Goal: Transaction & Acquisition: Purchase product/service

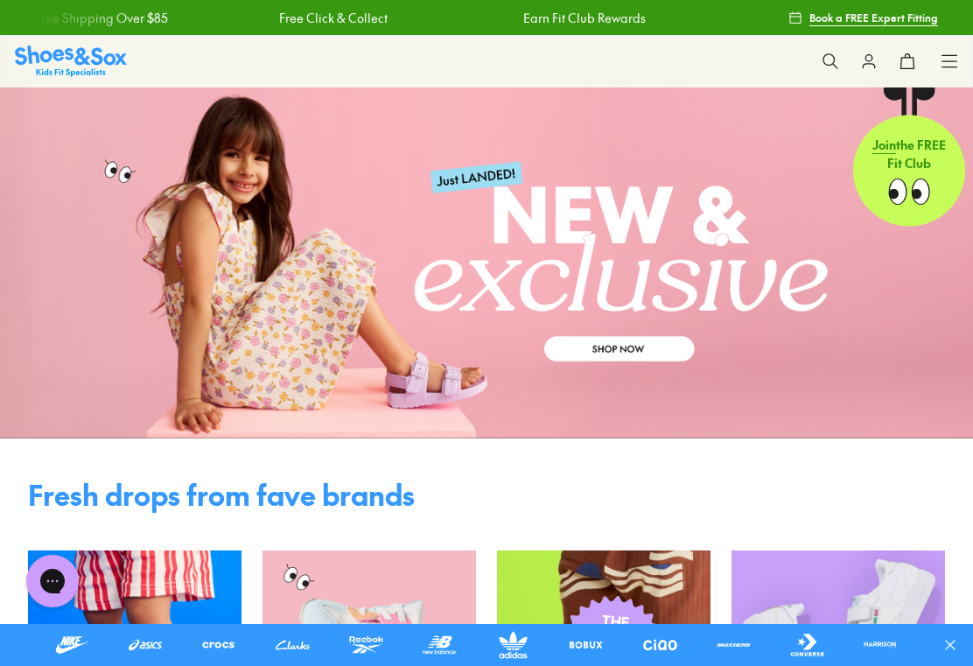
click at [829, 50] on button at bounding box center [830, 61] width 39 height 39
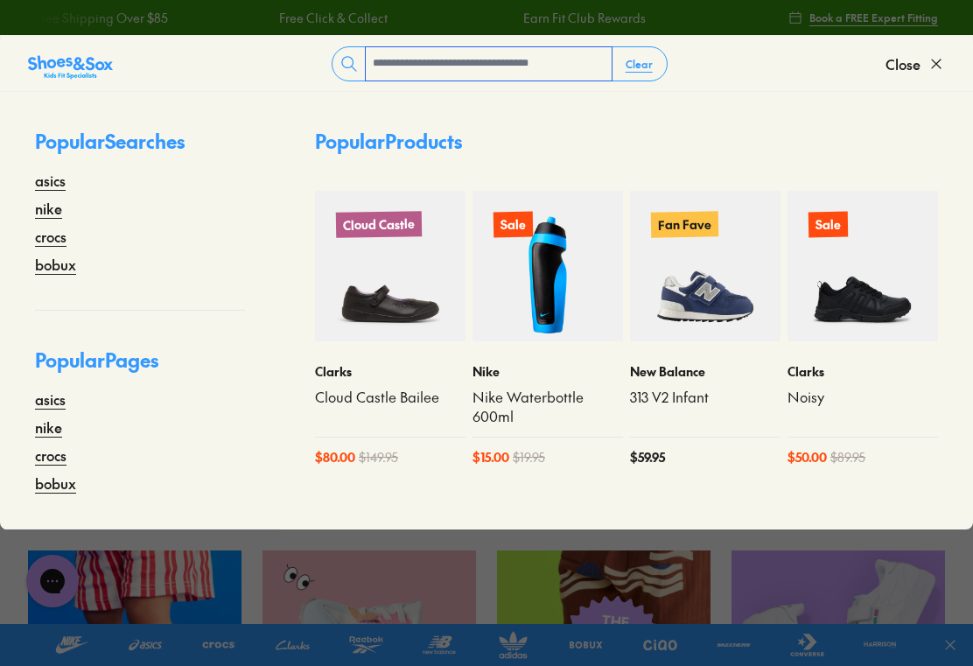
click at [403, 62] on input "text" at bounding box center [489, 63] width 246 height 33
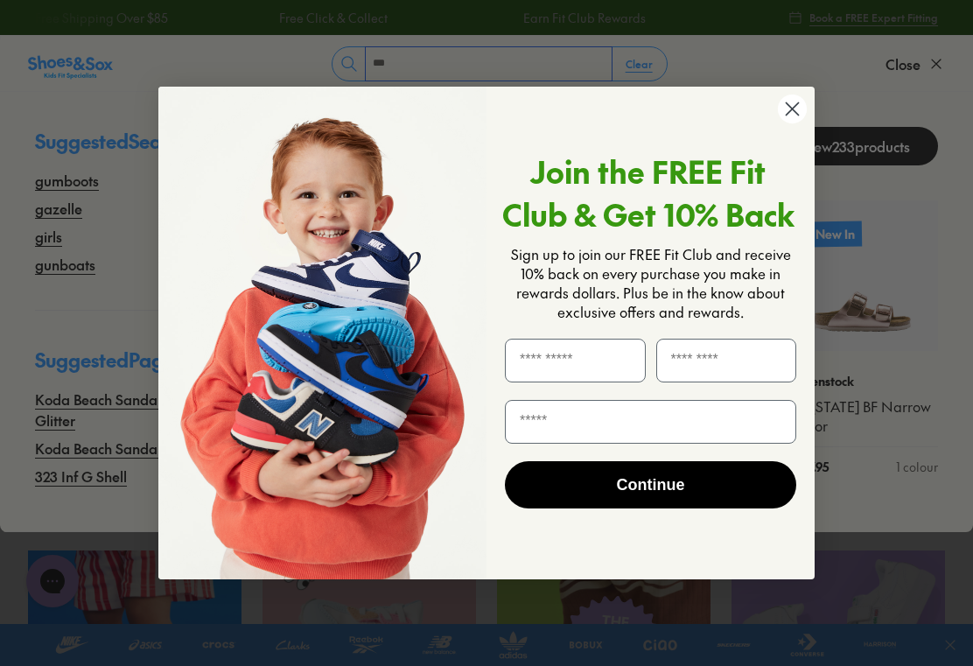
type input "***"
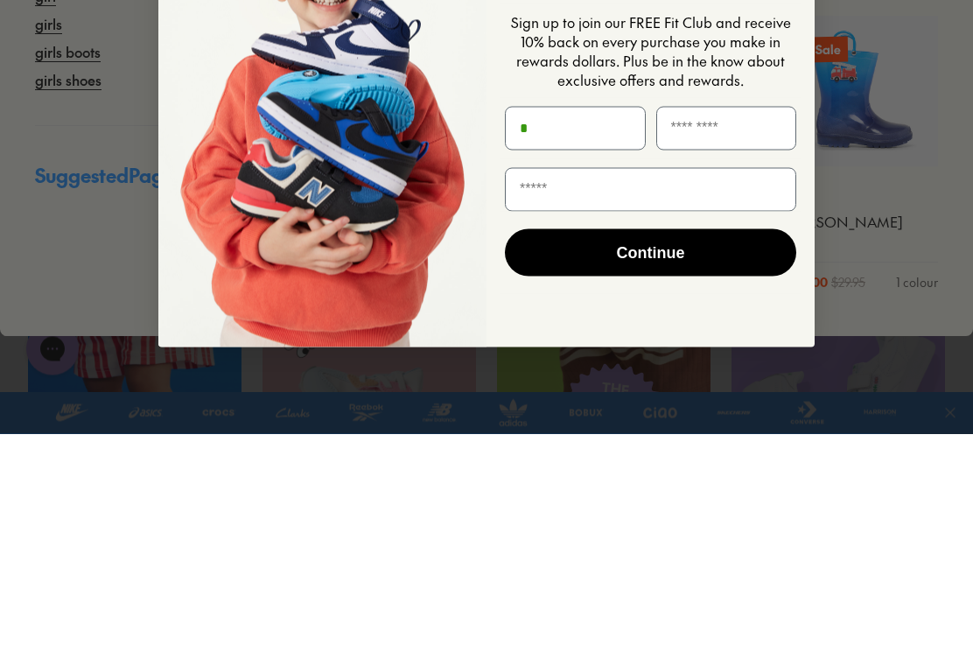
type input "*"
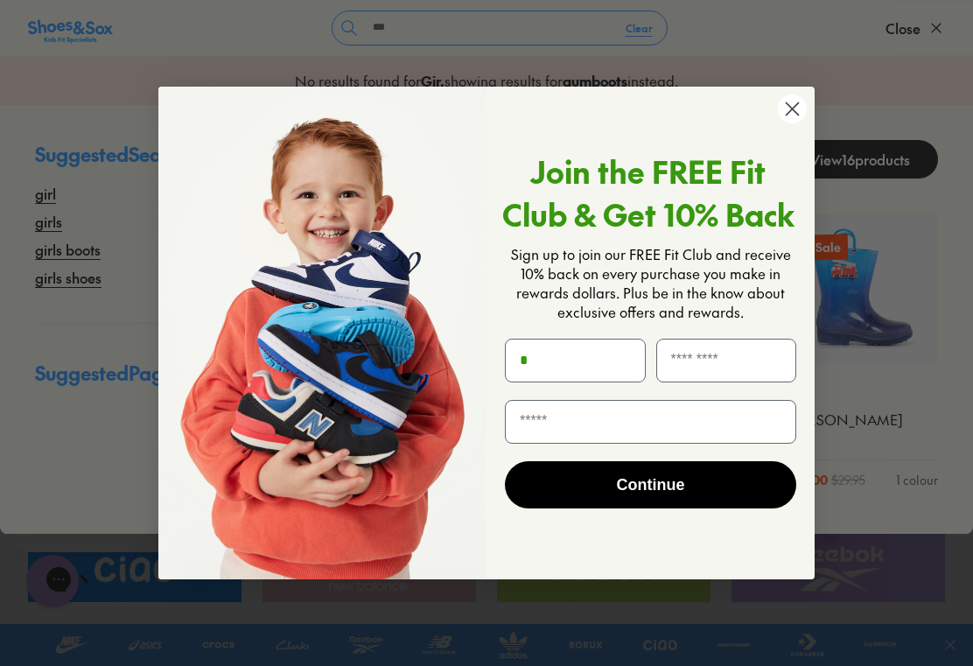
click at [789, 91] on form "Join the FREE Fit Club & Get 10% Back Sign up to join our FREE Fit Club and rec…" at bounding box center [486, 333] width 656 height 493
click at [795, 105] on circle "Close dialog" at bounding box center [792, 109] width 29 height 29
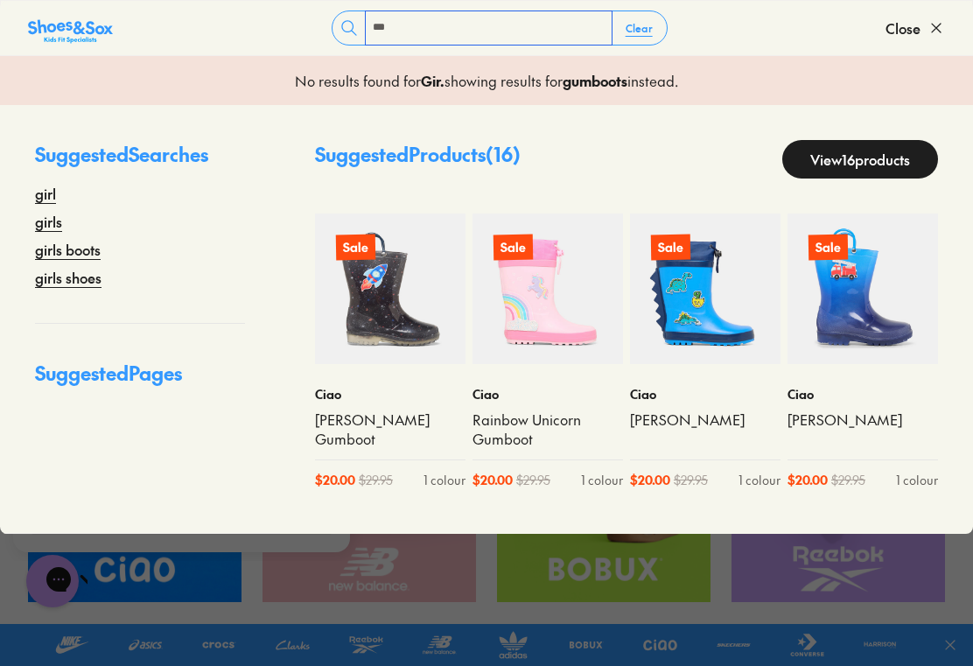
click at [417, 33] on input "***" at bounding box center [489, 27] width 246 height 33
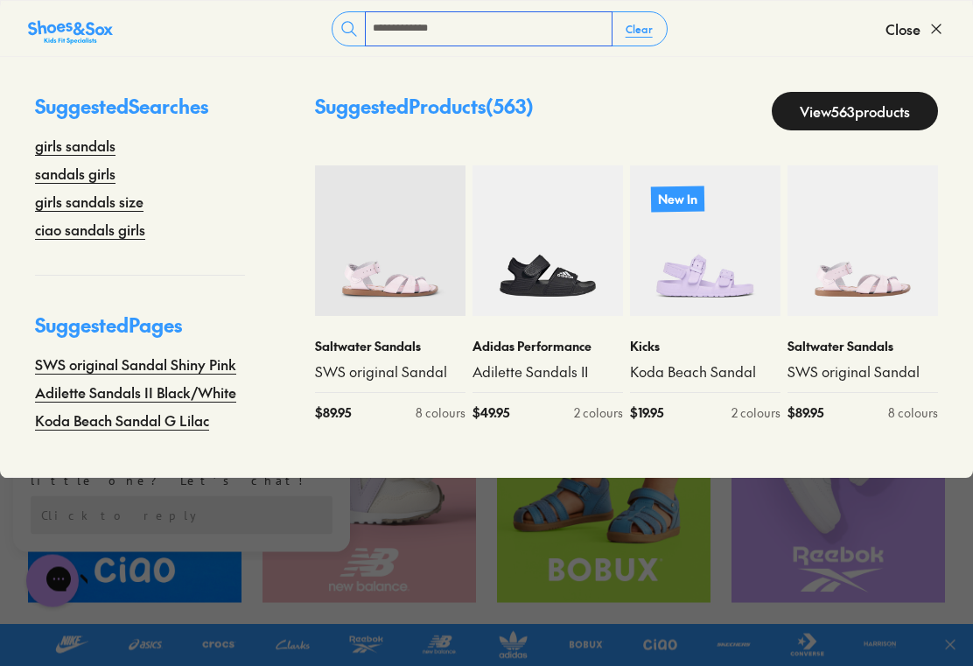
type input "**********"
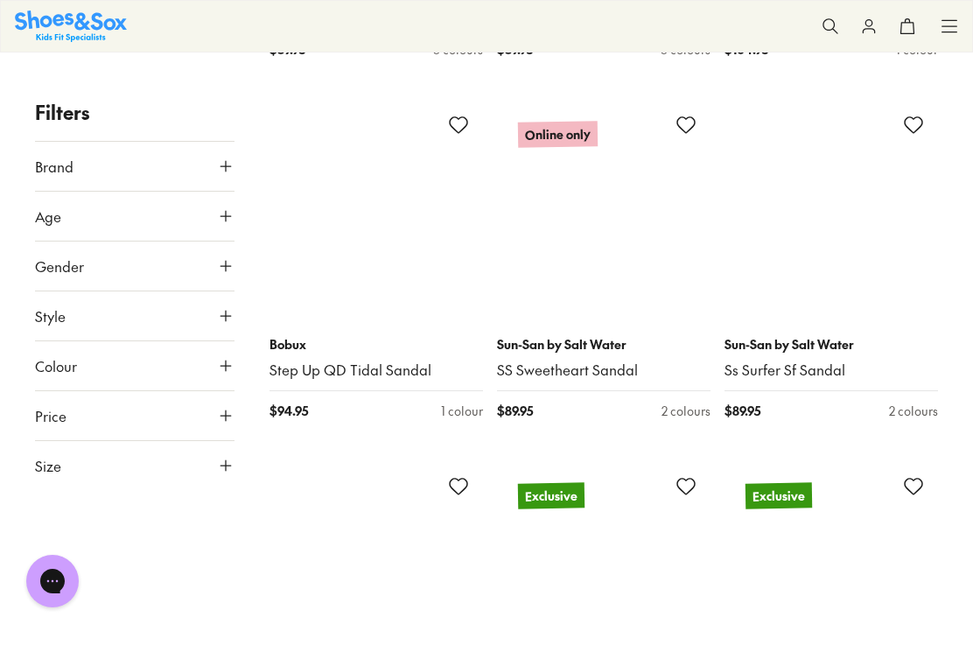
scroll to position [914, 0]
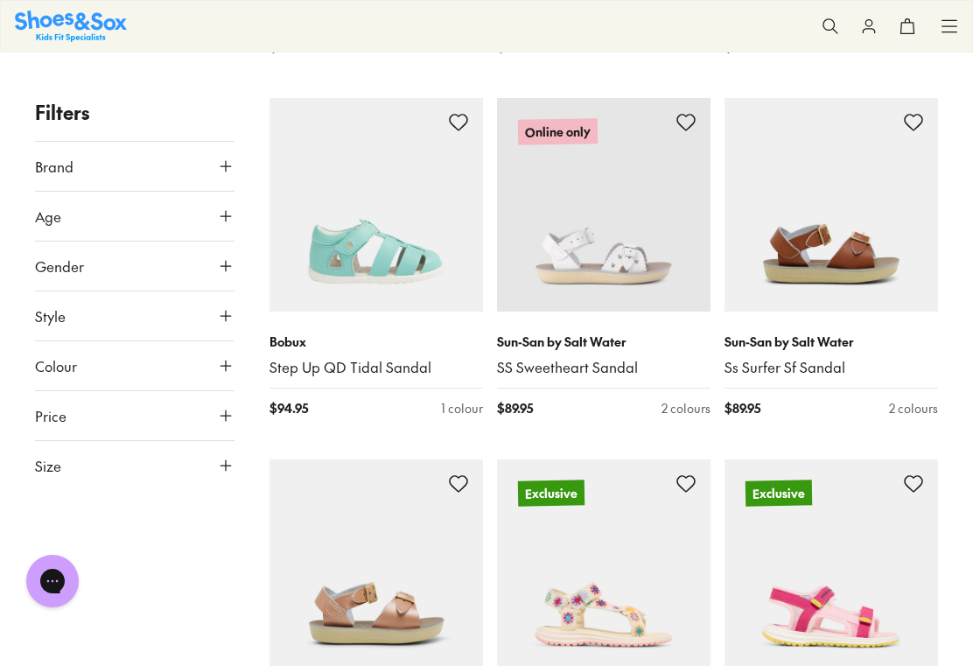
click at [633, 242] on img at bounding box center [604, 205] width 214 height 214
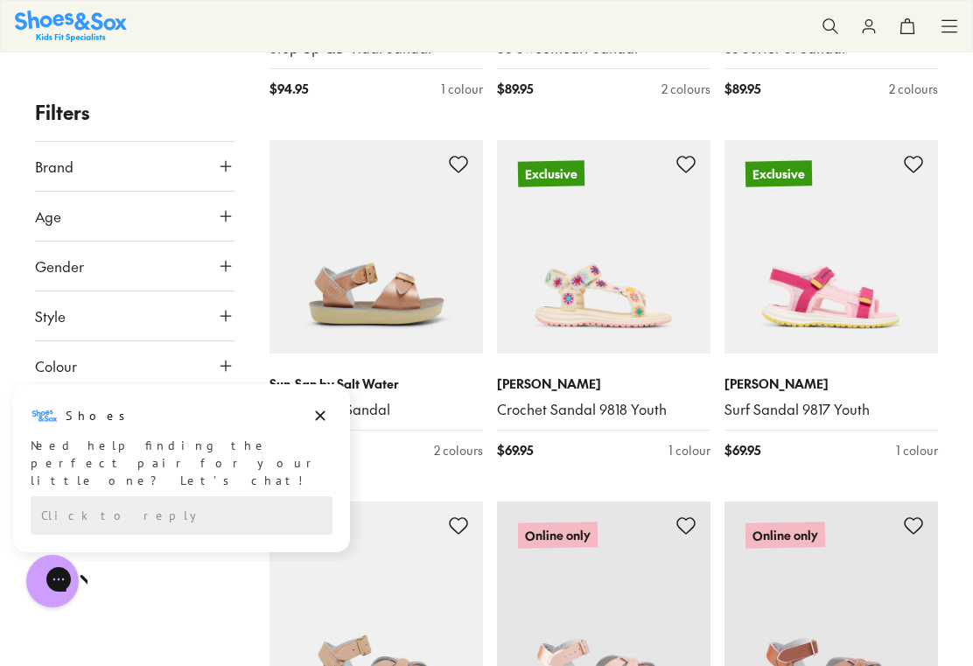
scroll to position [1236, 0]
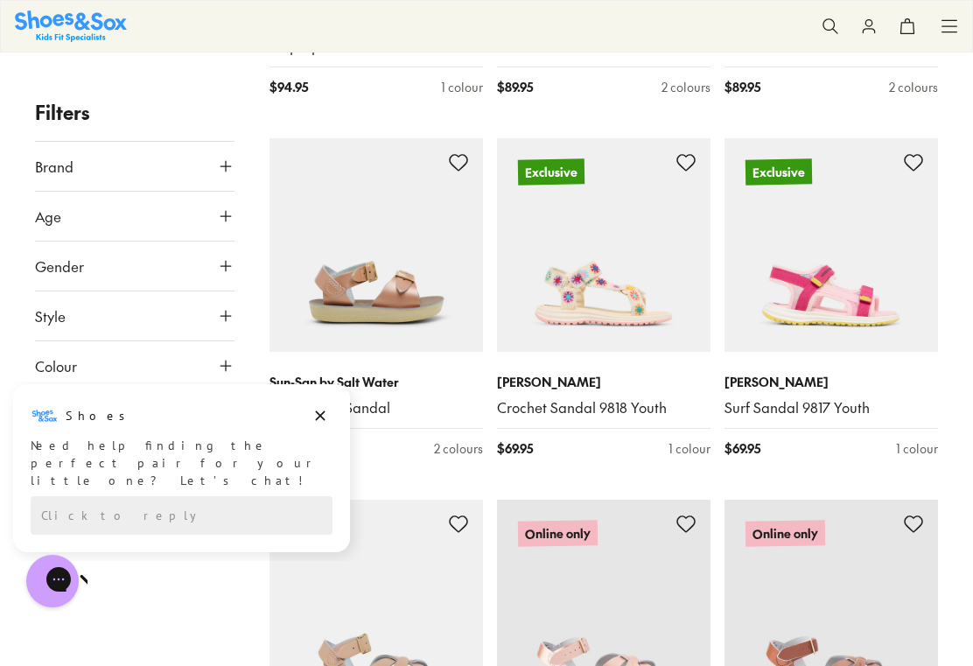
click at [336, 402] on div "Shoes Shoes says: Need help finding the perfect pair for your little one? Let’s…" at bounding box center [181, 446] width 337 height 88
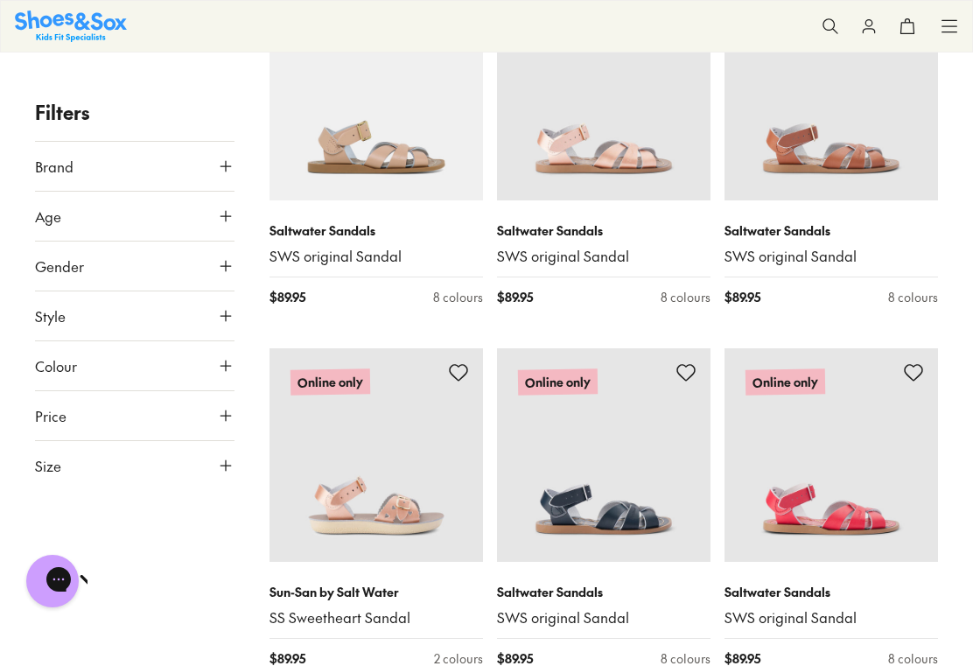
scroll to position [1761, 0]
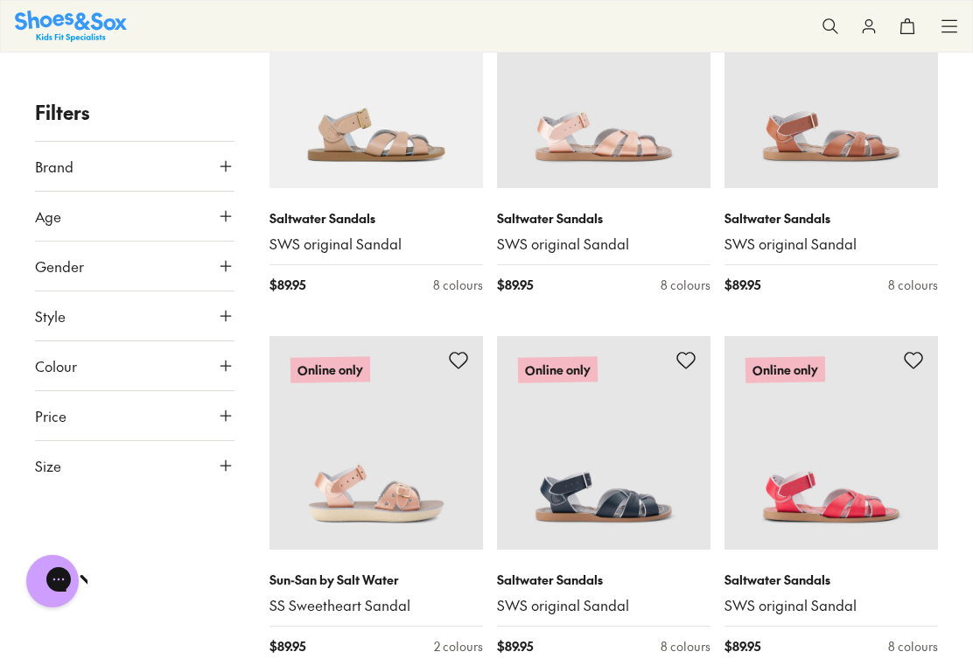
click at [438, 473] on img at bounding box center [377, 443] width 214 height 214
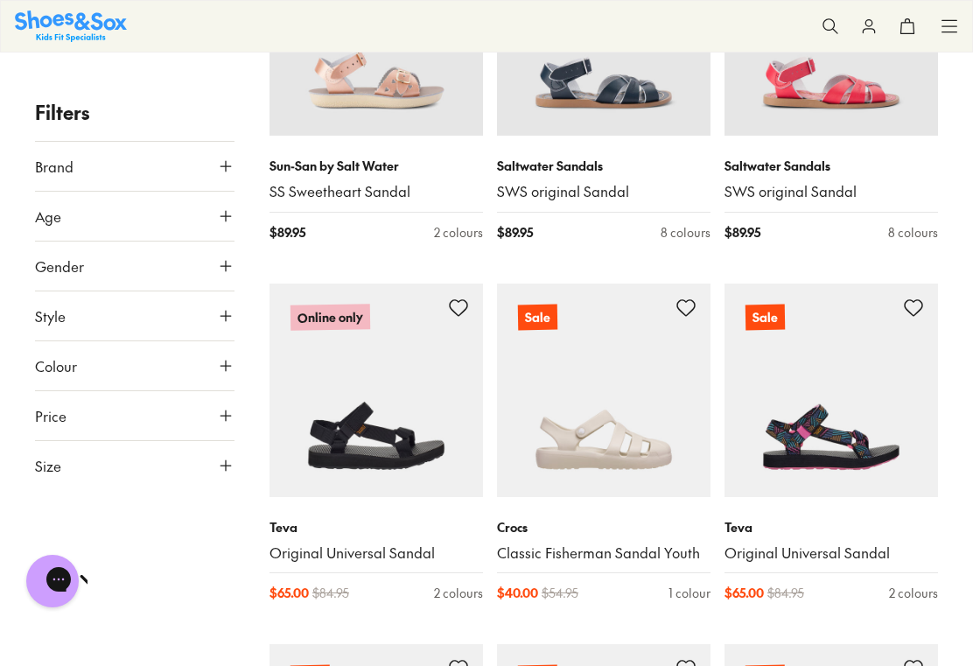
scroll to position [2174, 0]
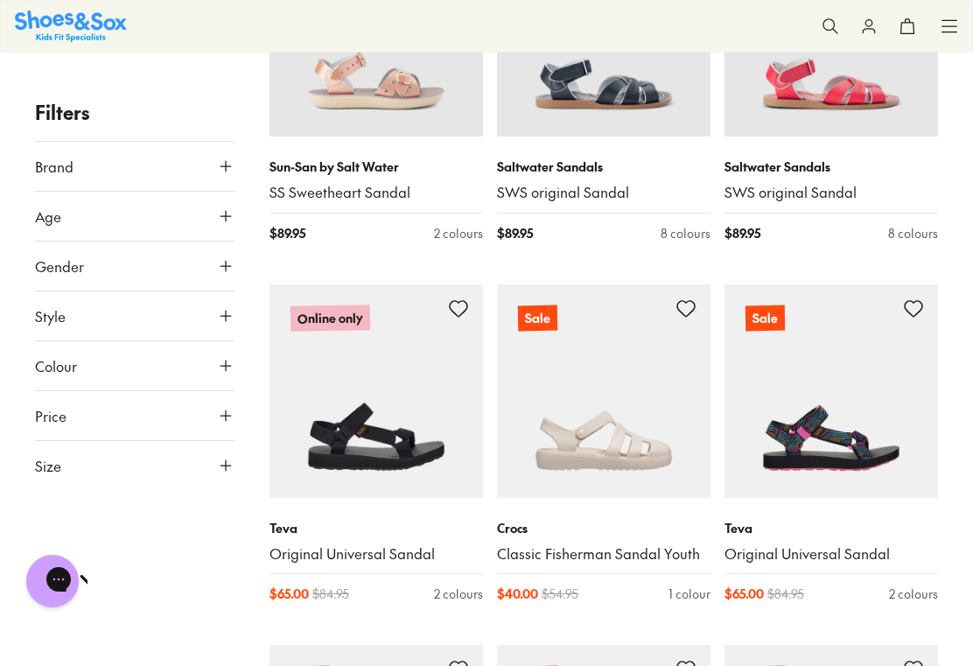
click at [205, 218] on button "Age" at bounding box center [135, 216] width 200 height 49
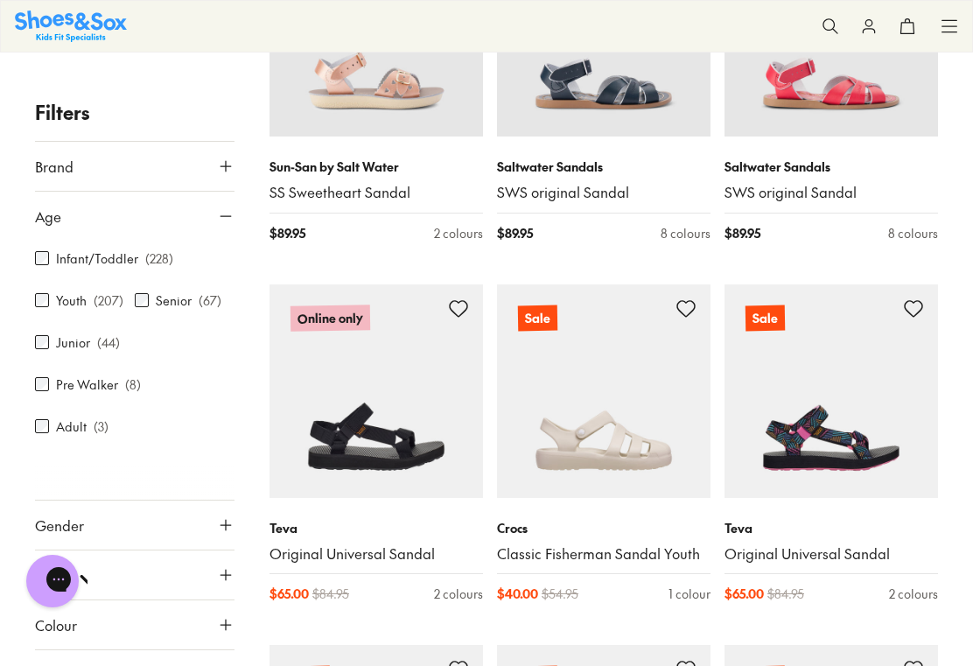
click at [196, 165] on button "Brand" at bounding box center [135, 166] width 200 height 49
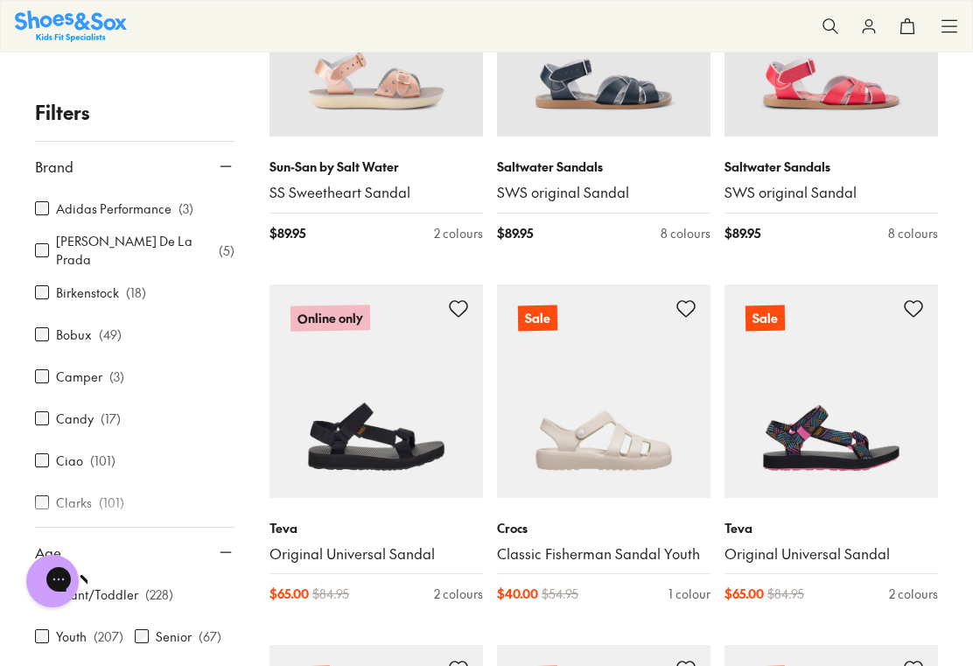
click at [223, 174] on icon at bounding box center [226, 167] width 18 height 18
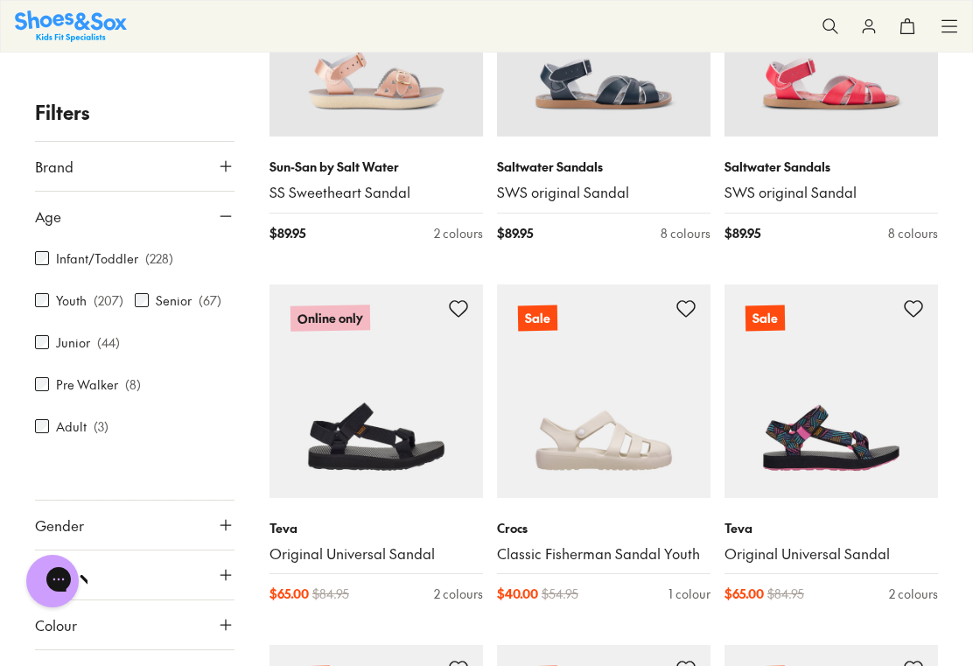
click at [232, 213] on icon at bounding box center [226, 216] width 18 height 18
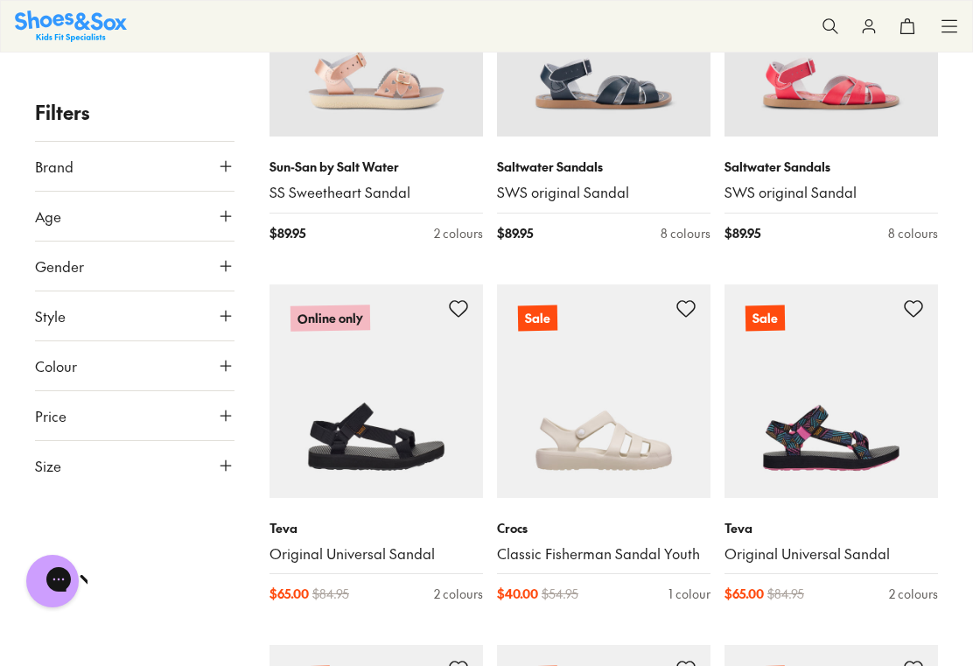
click at [198, 315] on button "Style" at bounding box center [135, 315] width 200 height 49
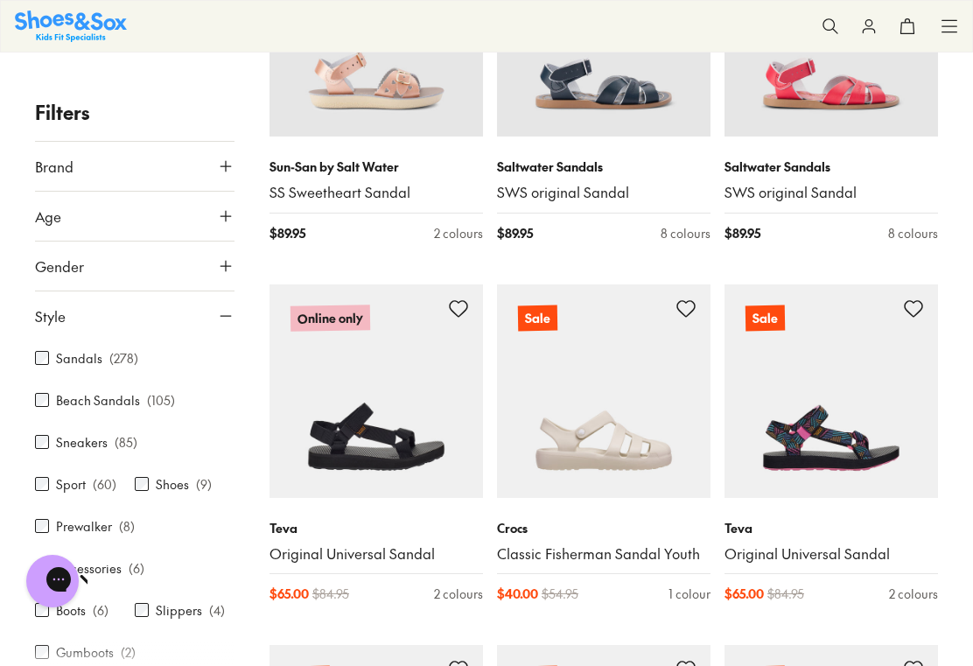
click at [49, 352] on div "Sandals ( 278 )" at bounding box center [86, 357] width 103 height 21
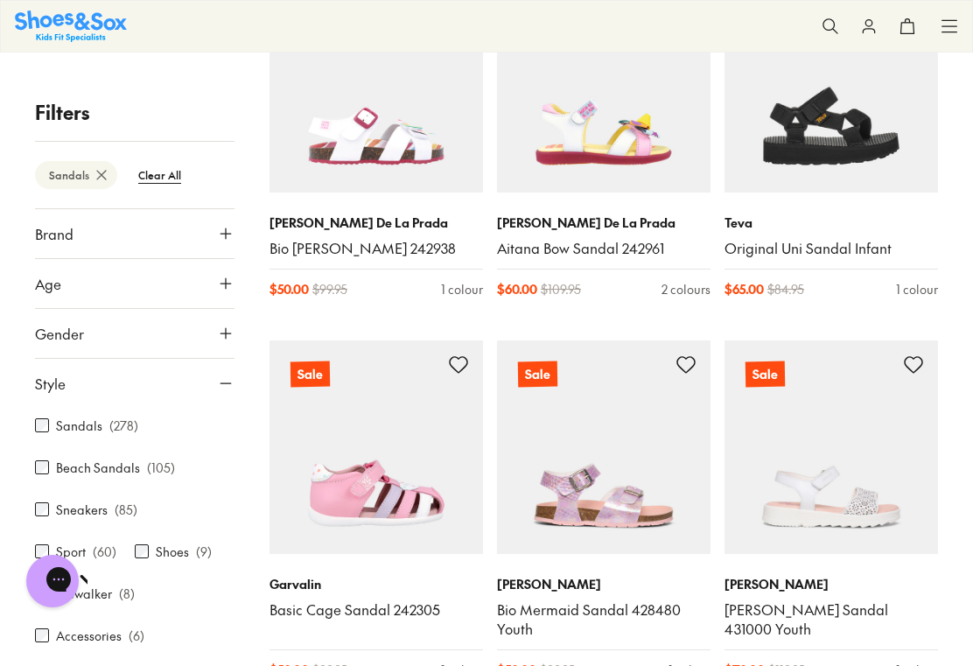
scroll to position [2842, 0]
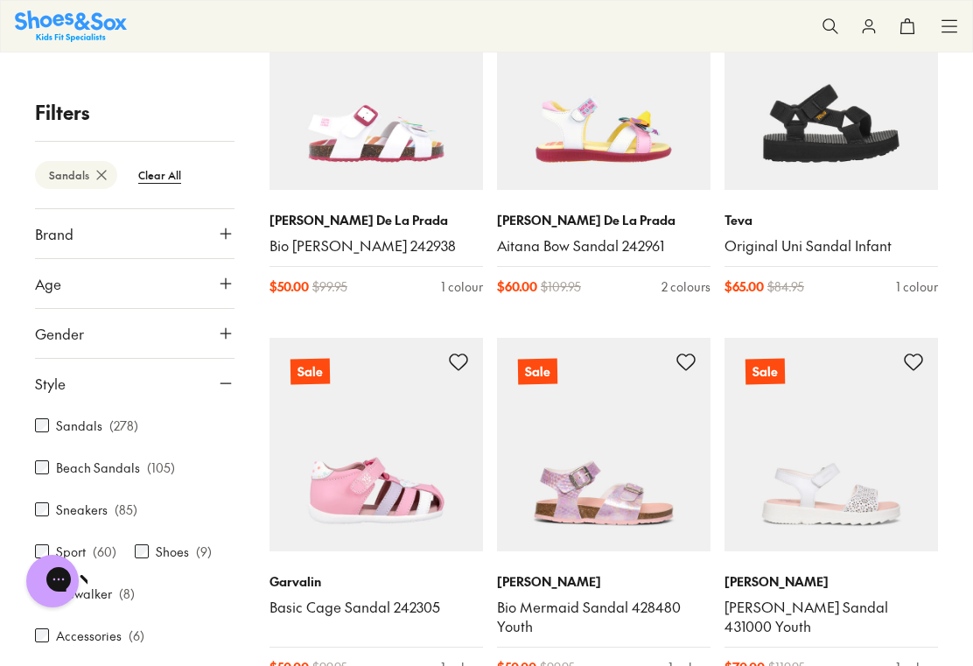
click at [636, 123] on img at bounding box center [604, 83] width 214 height 214
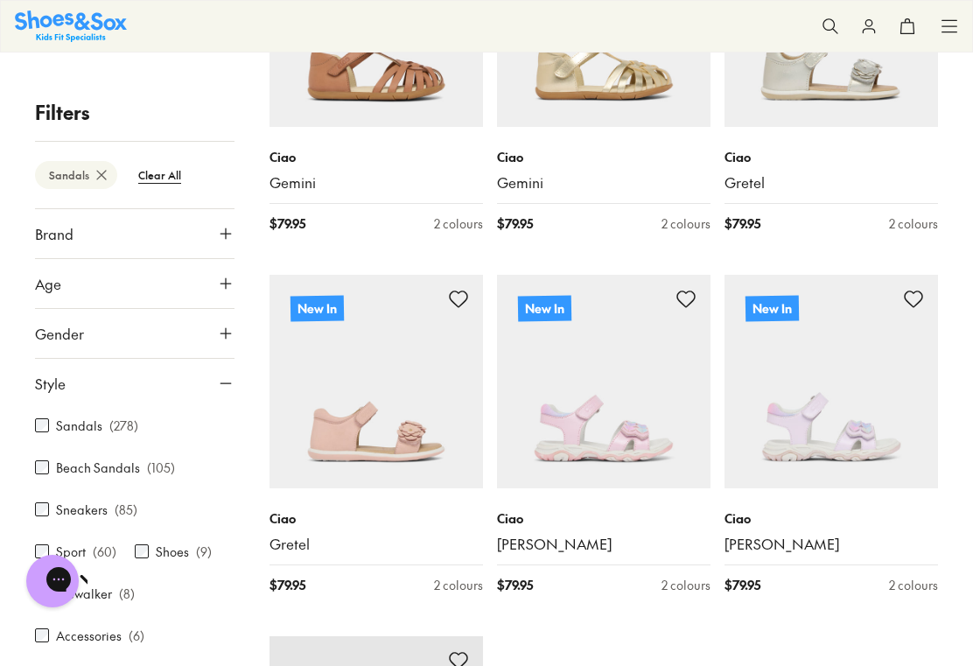
scroll to position [4409, 0]
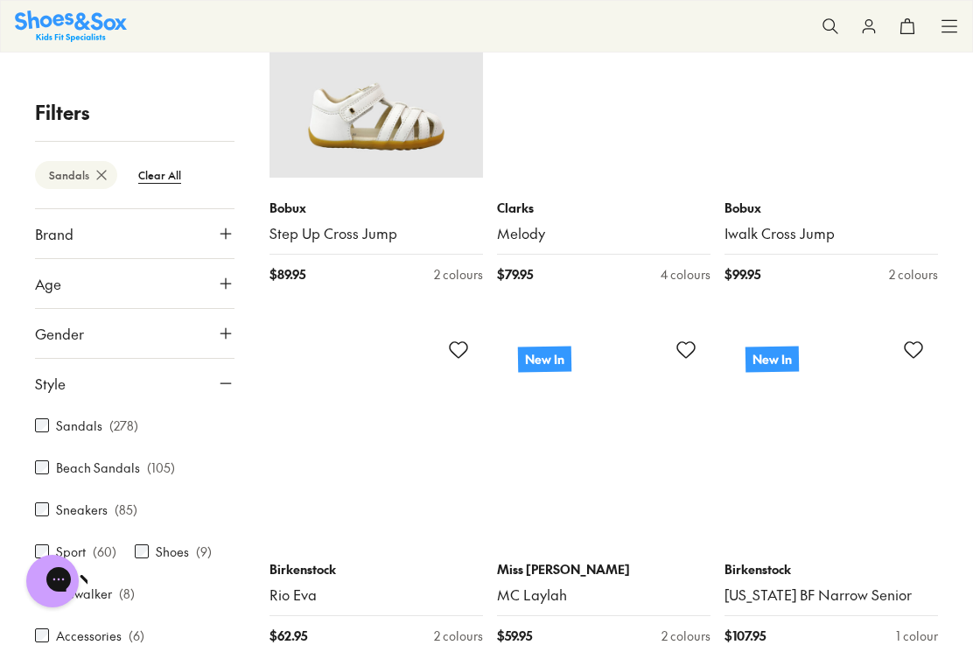
scroll to position [5103, 0]
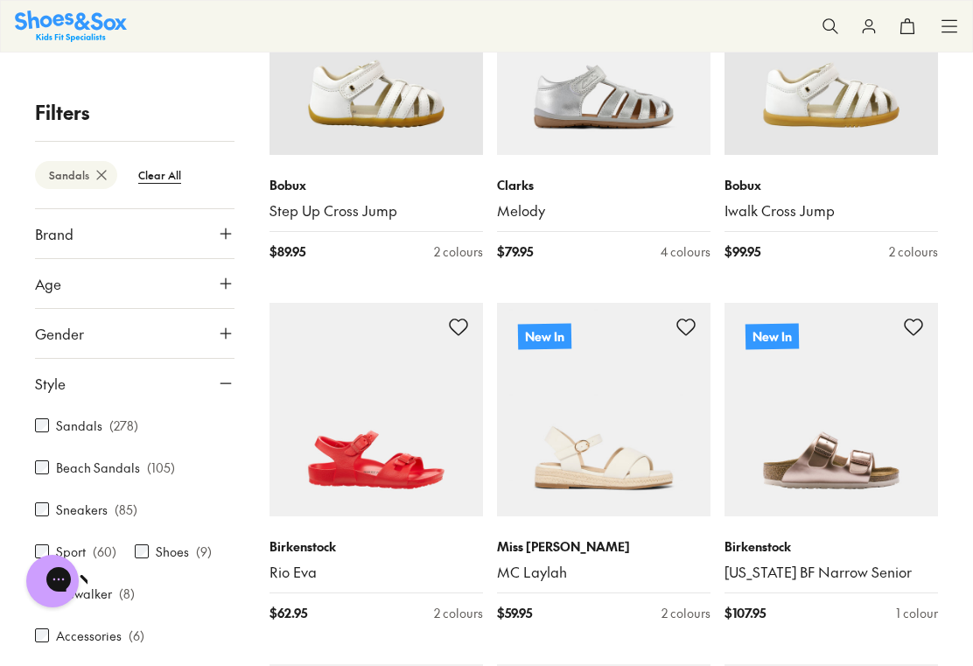
click at [621, 375] on img at bounding box center [604, 410] width 214 height 214
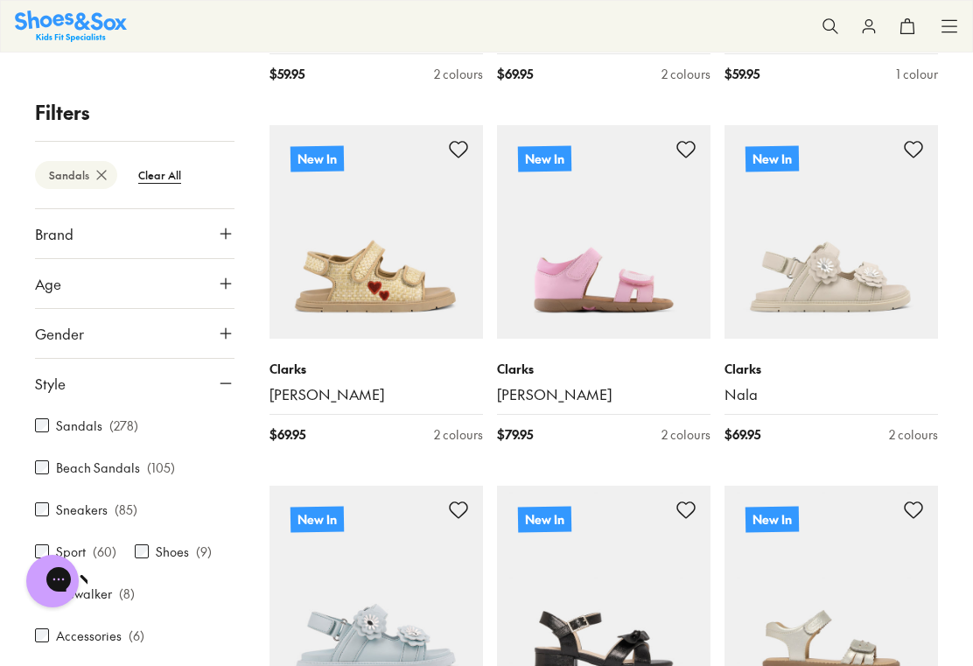
scroll to position [6005, 0]
click at [864, 200] on img at bounding box center [832, 231] width 214 height 214
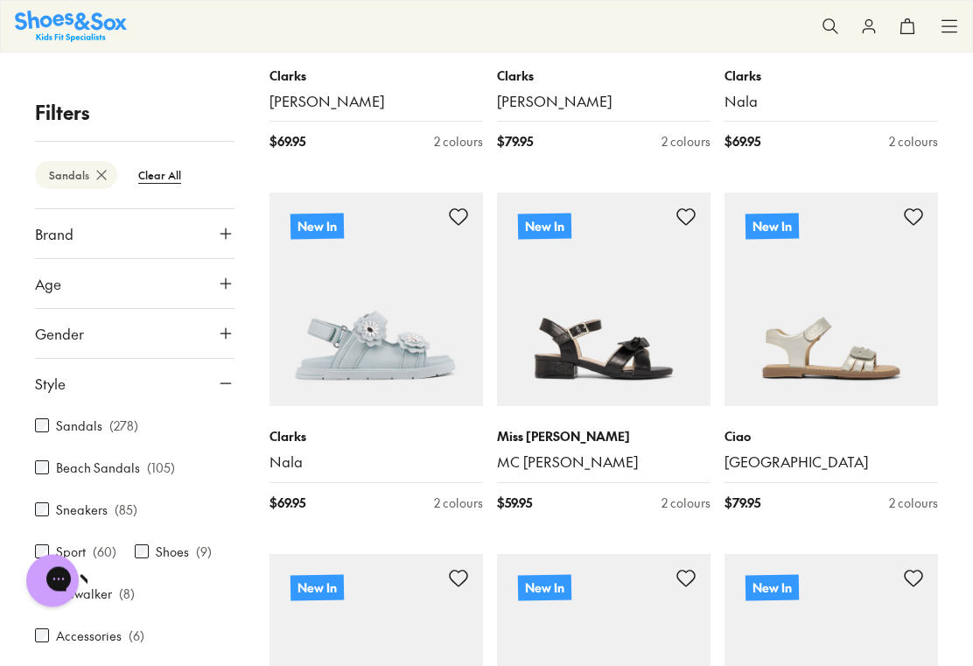
scroll to position [6297, 0]
click at [855, 248] on img at bounding box center [832, 300] width 214 height 214
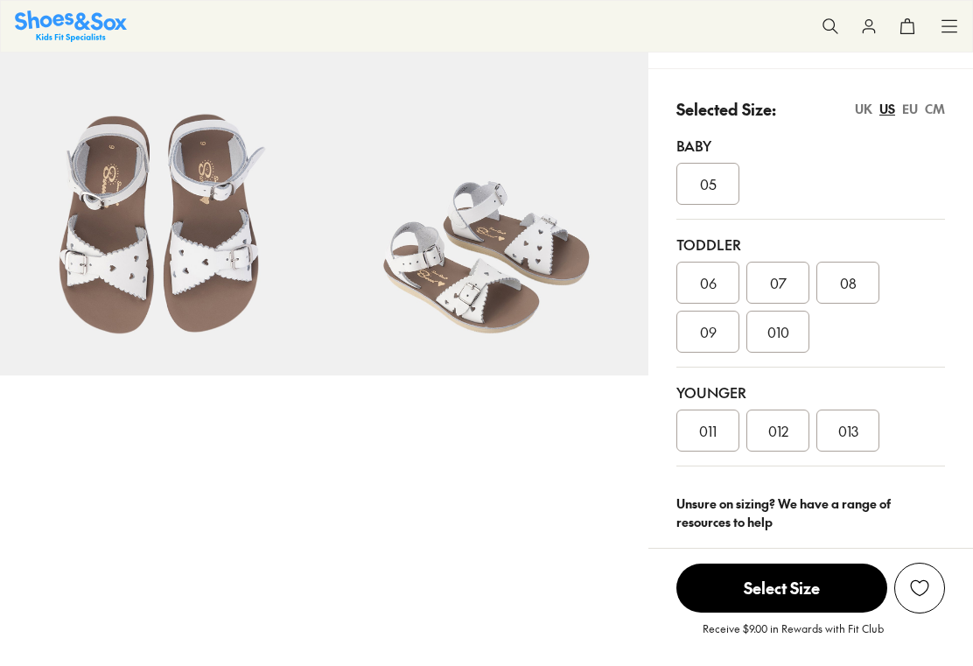
select select "*"
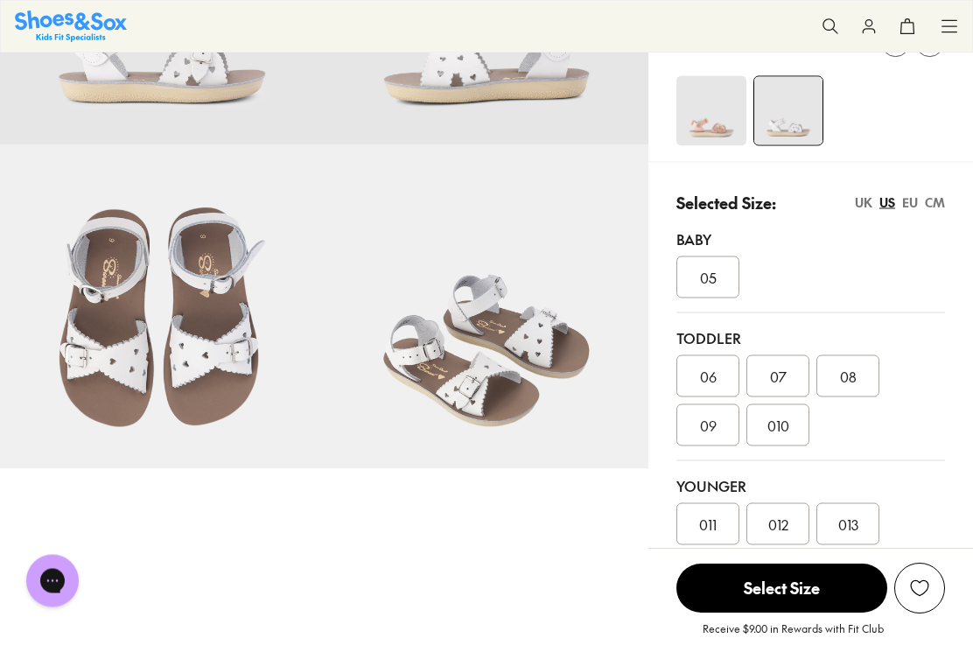
scroll to position [263, 0]
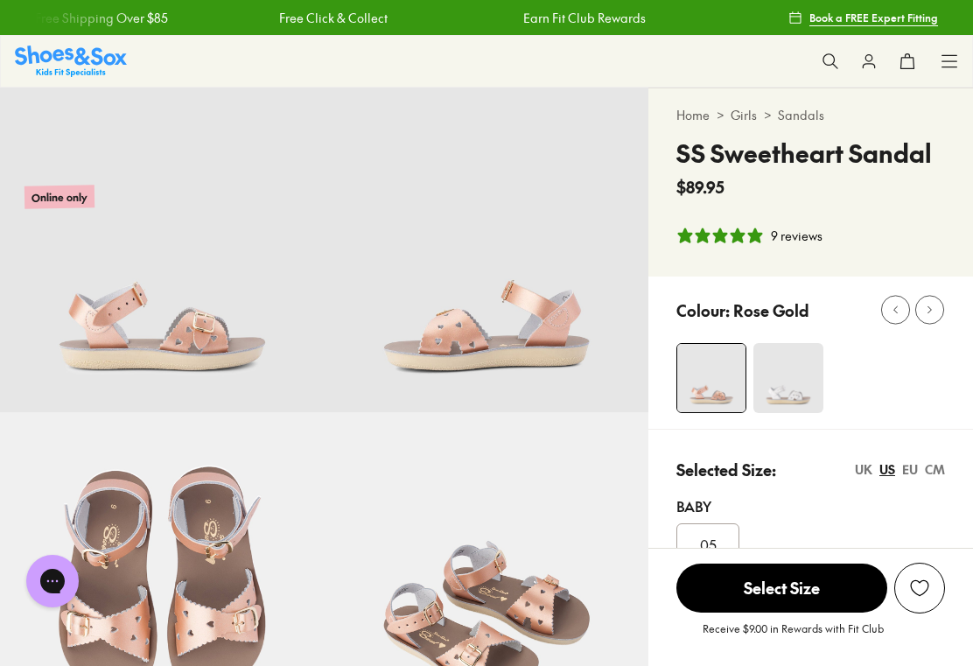
select select "*"
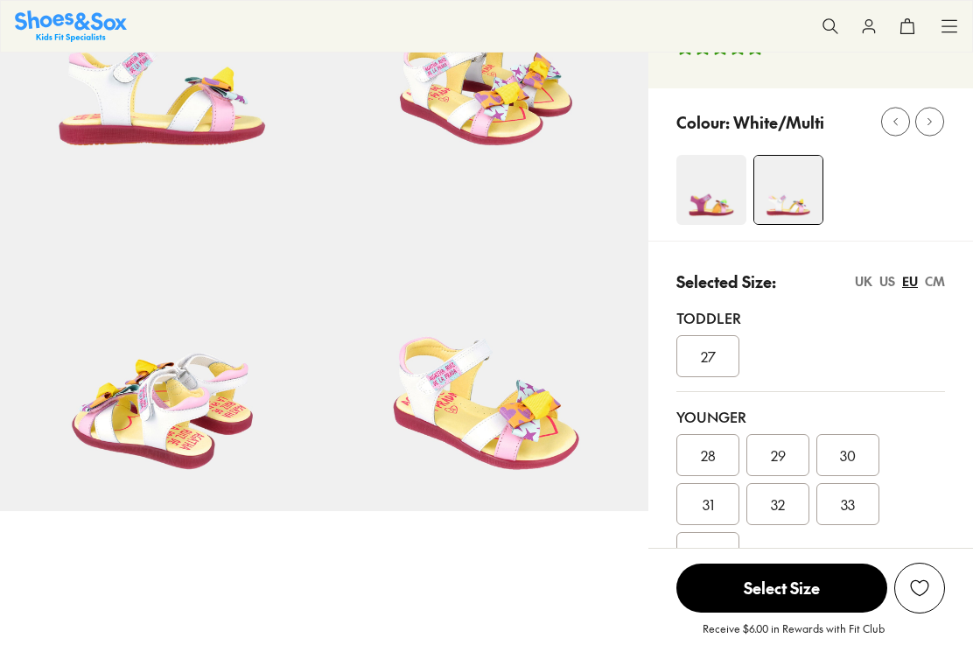
scroll to position [242, 0]
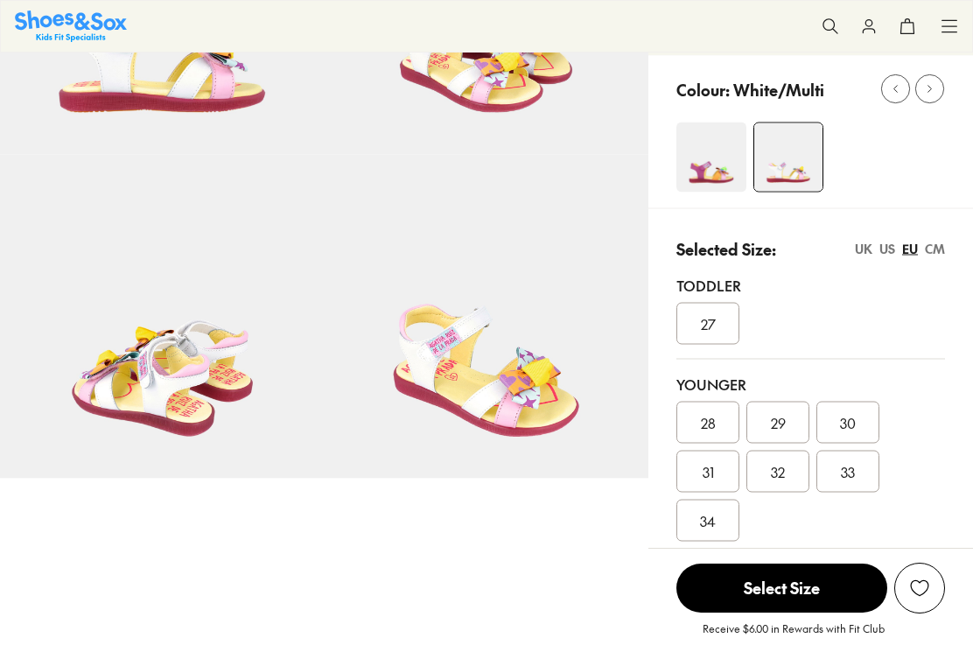
select select "*"
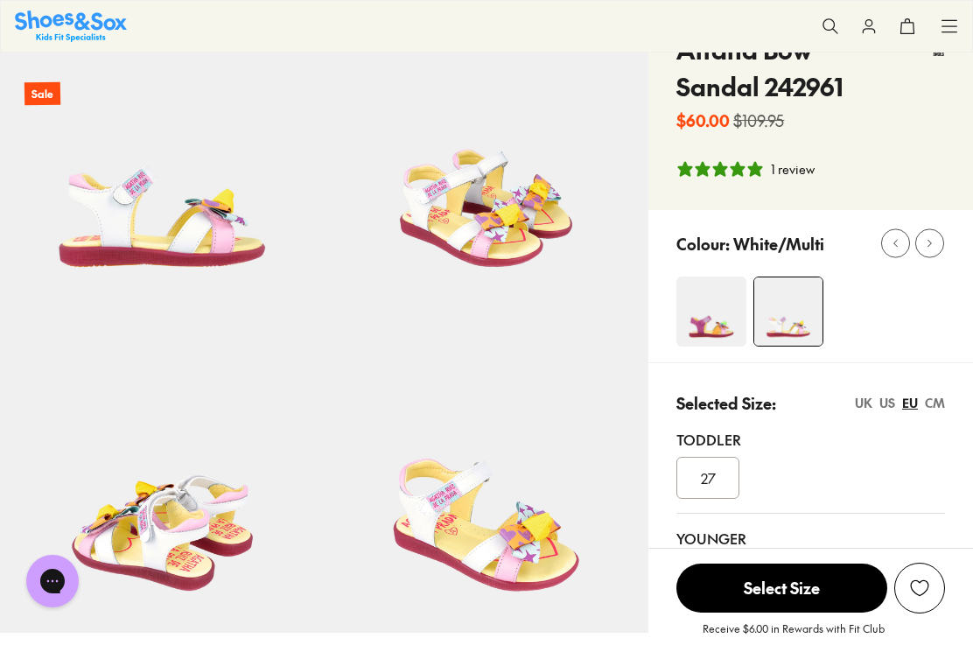
scroll to position [0, 0]
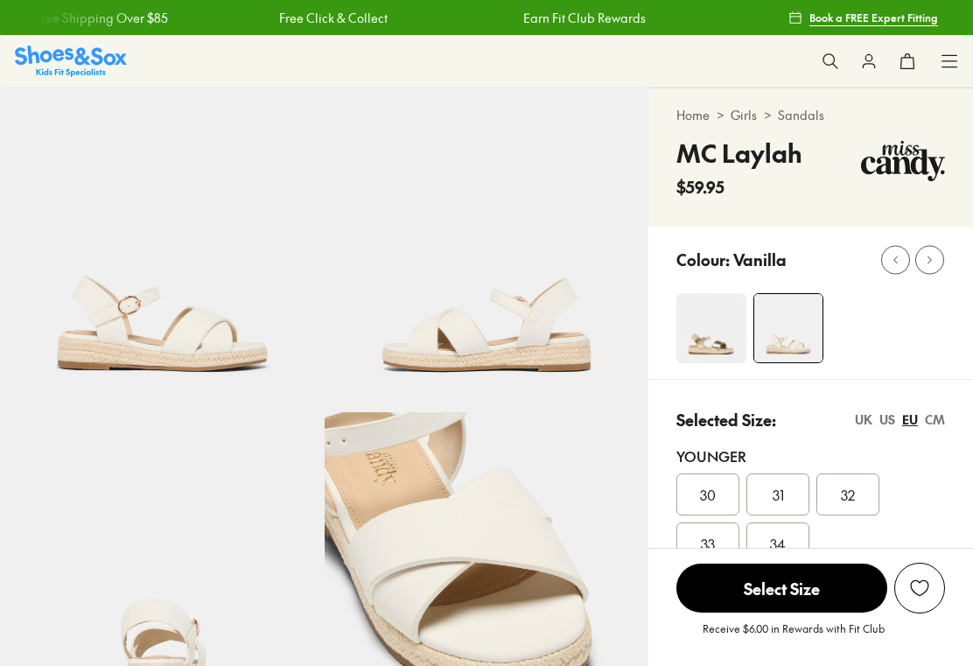
select select "*"
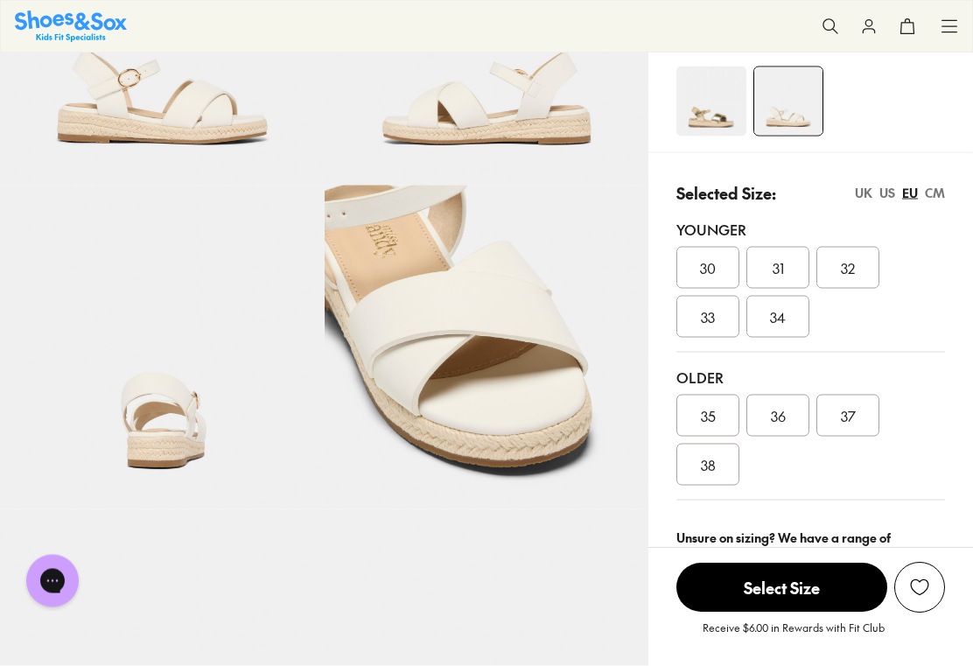
scroll to position [211, 0]
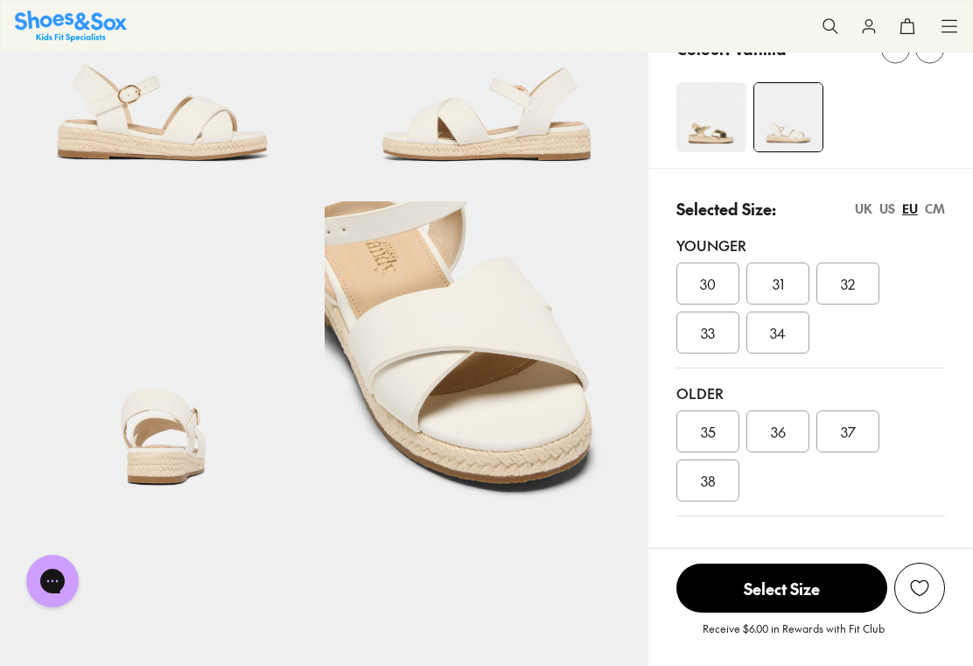
click at [887, 207] on div "US" at bounding box center [887, 209] width 16 height 18
click at [856, 209] on div "UK" at bounding box center [864, 209] width 18 height 18
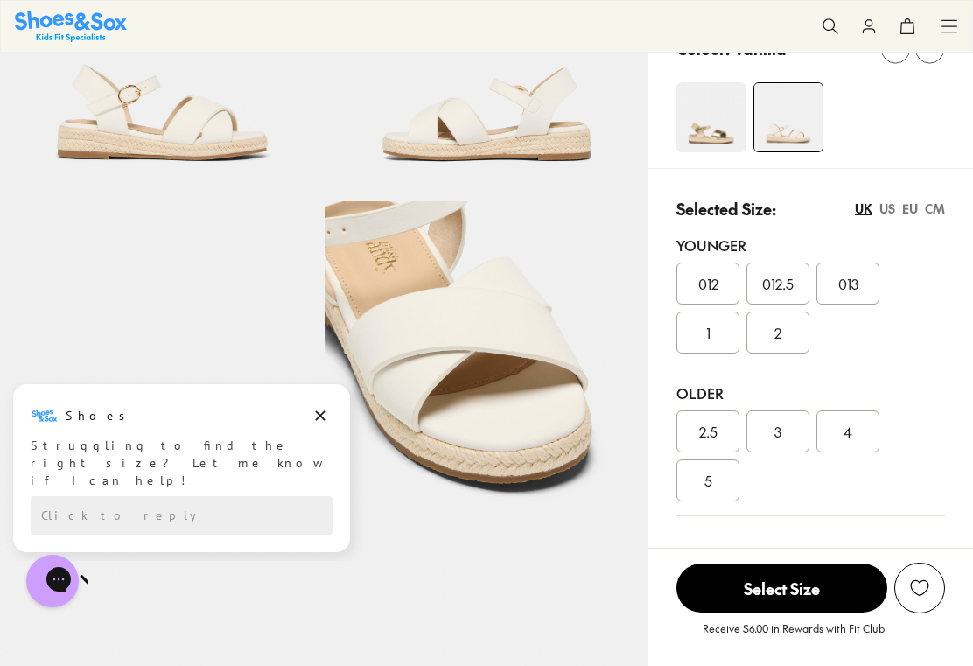
click at [941, 206] on div "CM" at bounding box center [935, 209] width 20 height 18
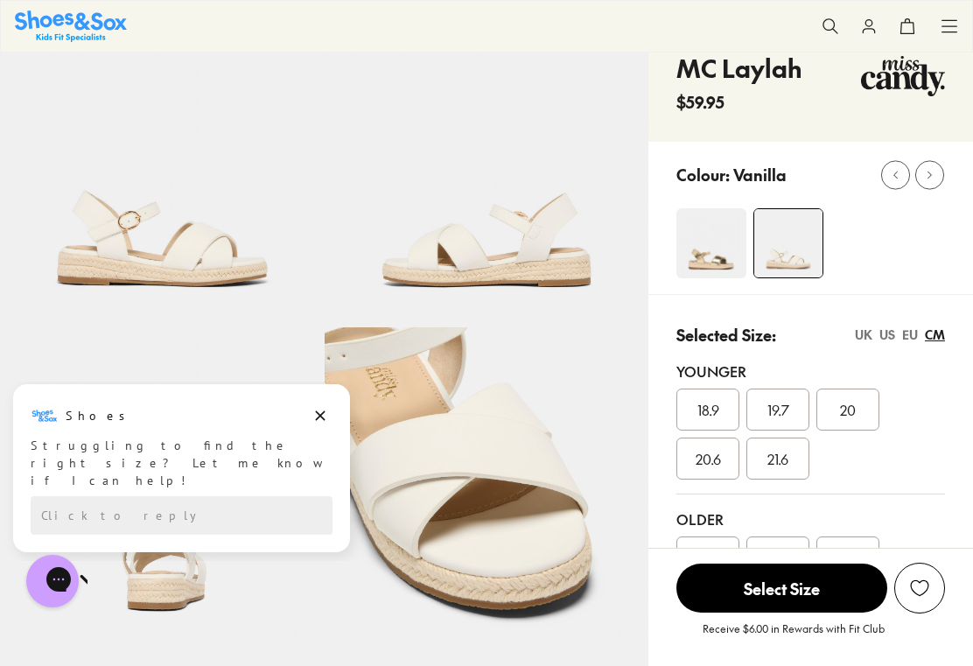
scroll to position [0, 0]
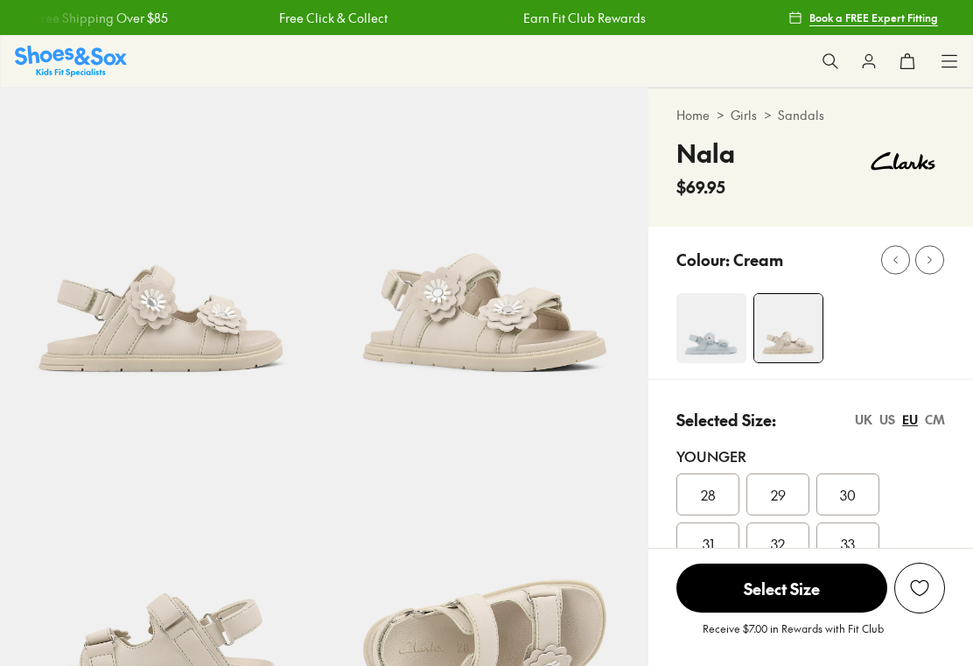
select select "*"
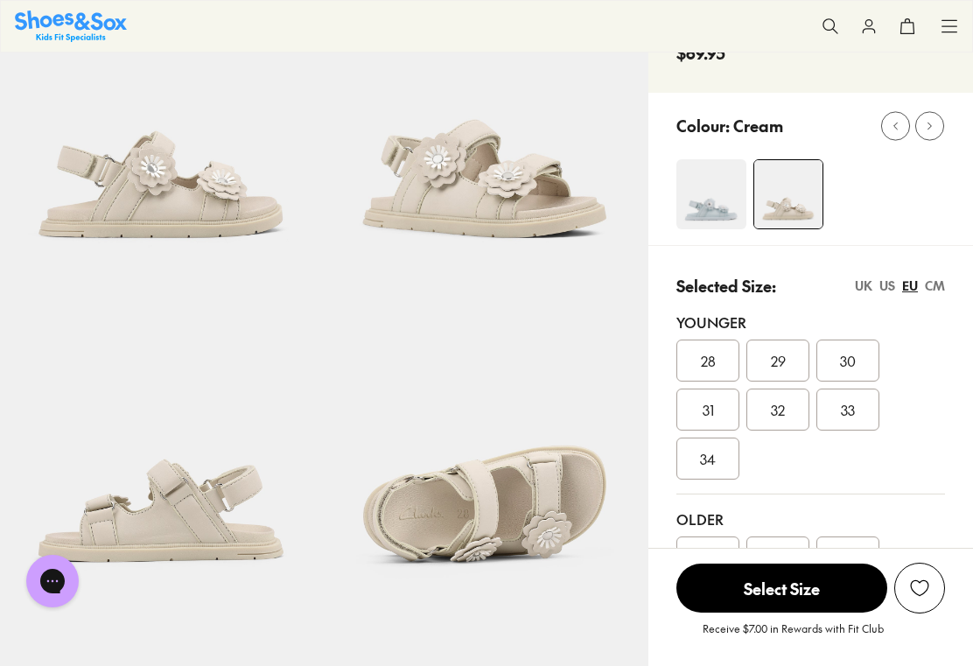
click at [933, 291] on div "CM" at bounding box center [935, 286] width 20 height 18
click at [721, 209] on img at bounding box center [711, 194] width 70 height 70
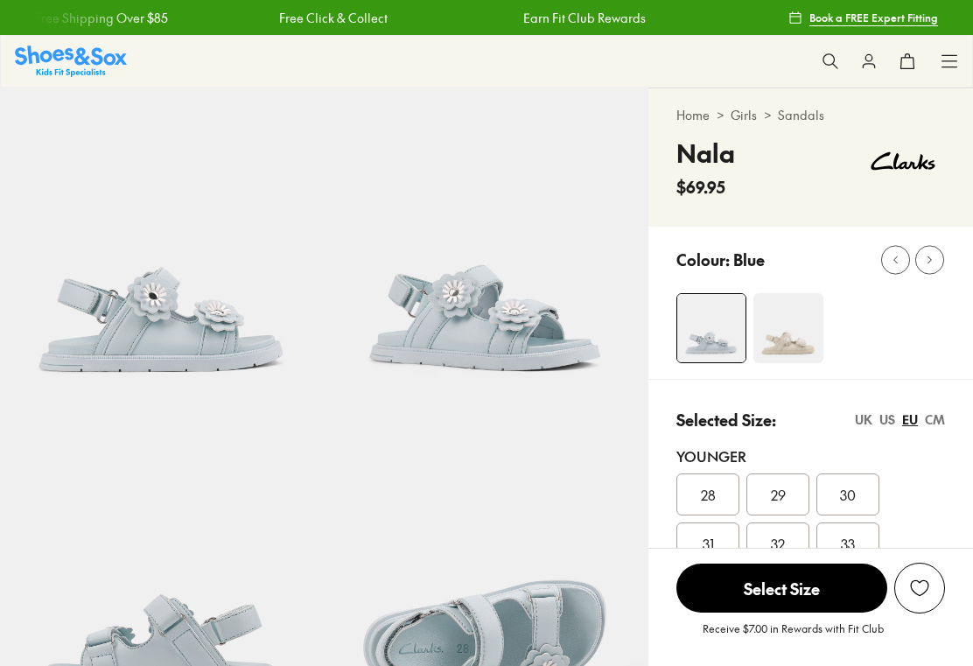
select select "*"
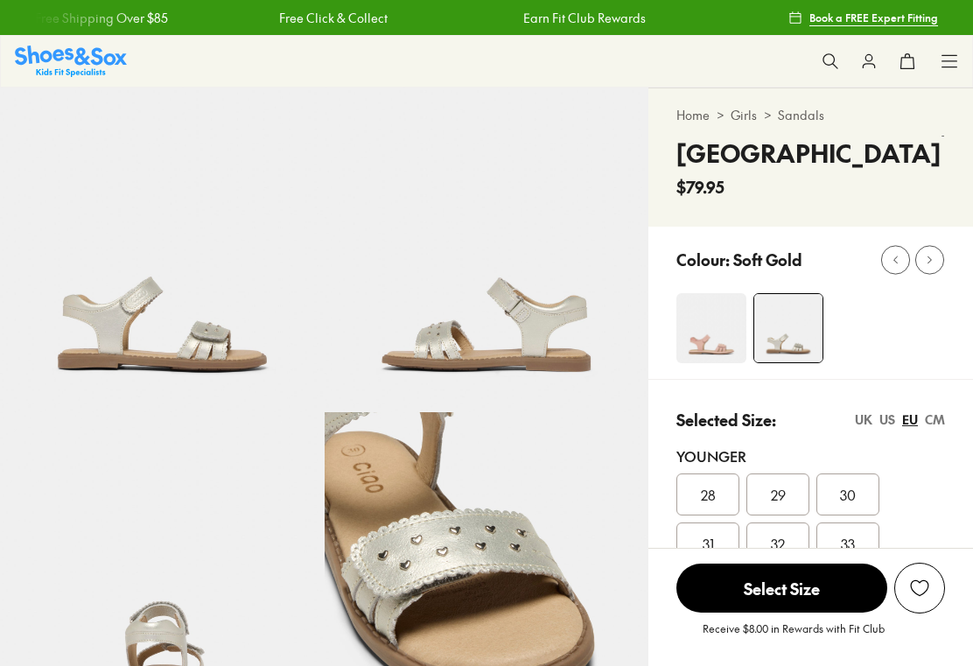
select select "*"
click at [938, 420] on div "CM" at bounding box center [935, 419] width 20 height 18
